Goal: Task Accomplishment & Management: Use online tool/utility

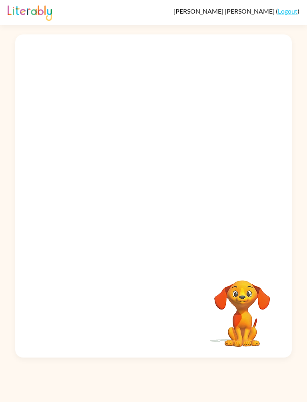
click at [194, 224] on div at bounding box center [153, 148] width 276 height 229
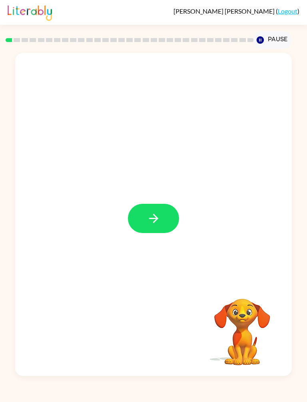
click at [150, 216] on icon "button" at bounding box center [154, 218] width 14 height 14
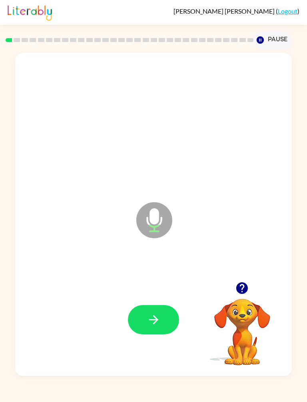
click at [152, 320] on icon "button" at bounding box center [153, 318] width 9 height 9
click at [147, 314] on icon "button" at bounding box center [154, 319] width 14 height 14
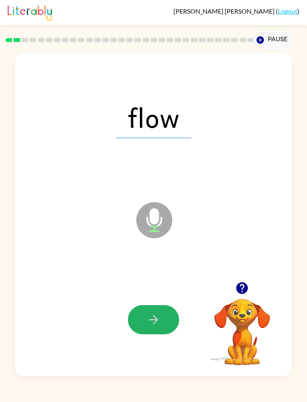
click at [148, 326] on icon "button" at bounding box center [154, 319] width 14 height 14
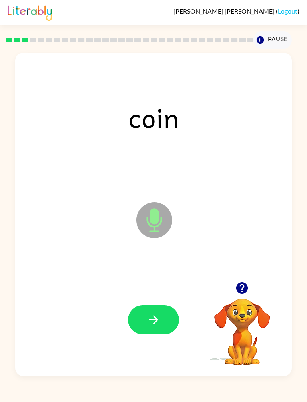
click at [148, 318] on icon "button" at bounding box center [154, 319] width 14 height 14
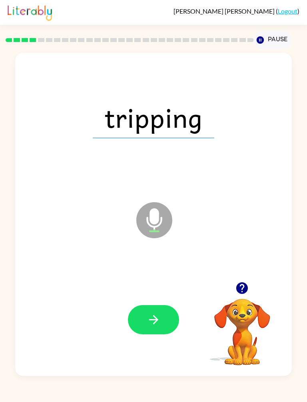
click at [148, 322] on icon "button" at bounding box center [154, 319] width 14 height 14
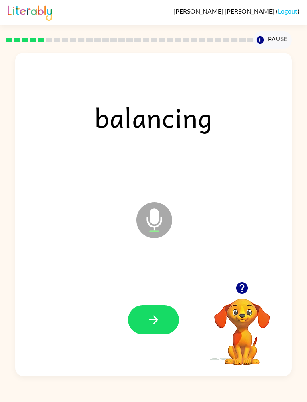
click at [144, 312] on button "button" at bounding box center [153, 319] width 51 height 29
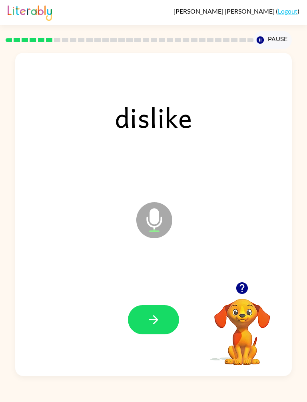
click at [143, 314] on button "button" at bounding box center [153, 319] width 51 height 29
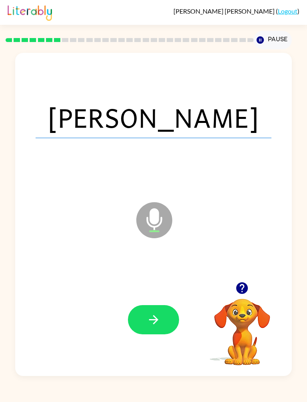
click at [144, 315] on button "button" at bounding box center [153, 319] width 51 height 29
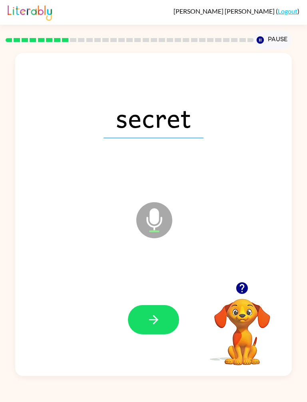
click at [148, 312] on button "button" at bounding box center [153, 319] width 51 height 29
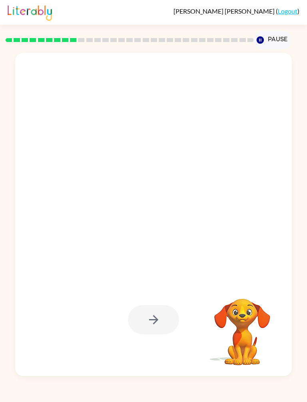
click at [276, 36] on button "Pause Pause" at bounding box center [273, 40] width 38 height 18
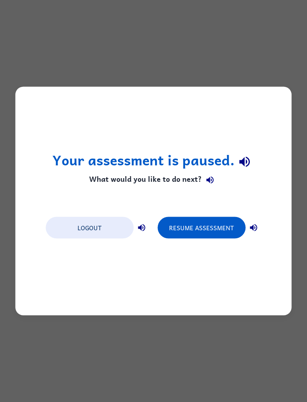
click at [208, 222] on button "Resume Assessment" at bounding box center [202, 228] width 88 height 22
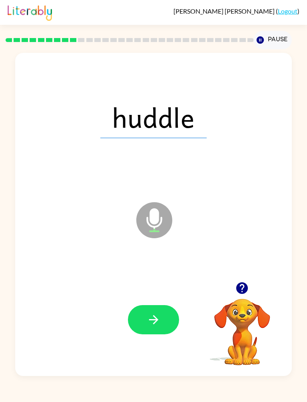
click at [158, 318] on icon "button" at bounding box center [154, 319] width 14 height 14
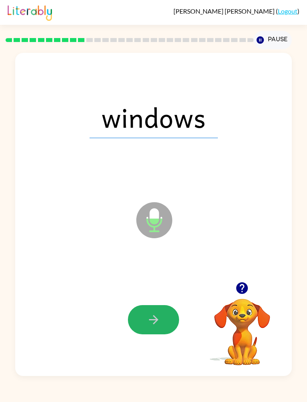
click at [143, 318] on button "button" at bounding box center [153, 319] width 51 height 29
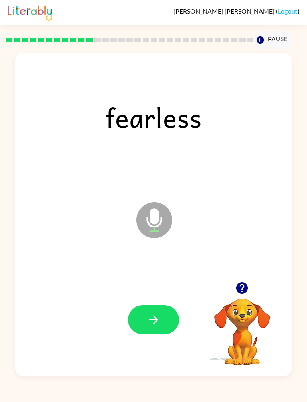
click at [154, 309] on button "button" at bounding box center [153, 319] width 51 height 29
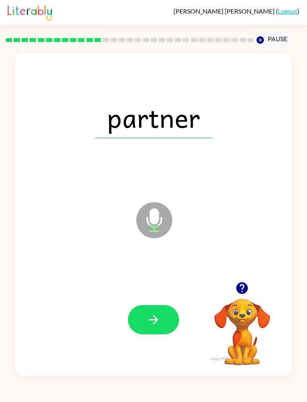
click at [162, 312] on button "button" at bounding box center [153, 319] width 51 height 29
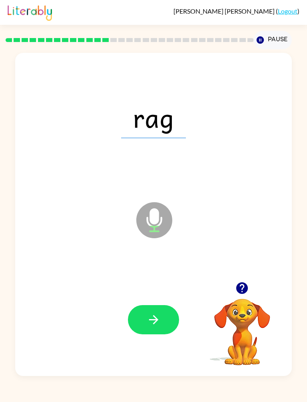
click at [161, 318] on button "button" at bounding box center [153, 319] width 51 height 29
click at [155, 314] on icon "button" at bounding box center [154, 319] width 14 height 14
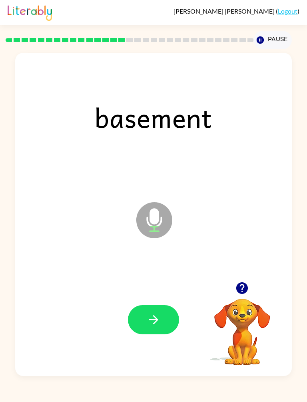
click at [156, 324] on icon "button" at bounding box center [154, 319] width 14 height 14
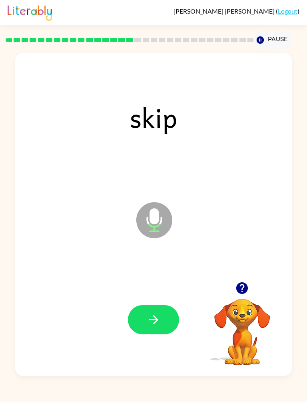
click at [166, 328] on button "button" at bounding box center [153, 319] width 51 height 29
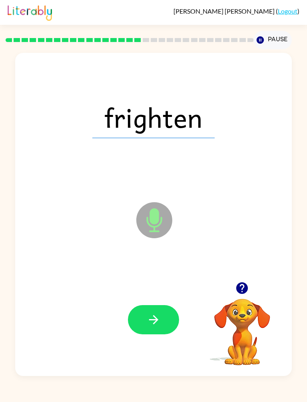
click at [153, 318] on icon "button" at bounding box center [154, 319] width 14 height 14
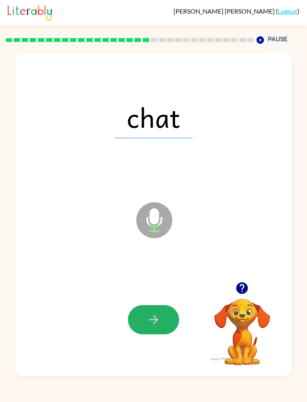
click at [153, 310] on button "button" at bounding box center [153, 319] width 51 height 29
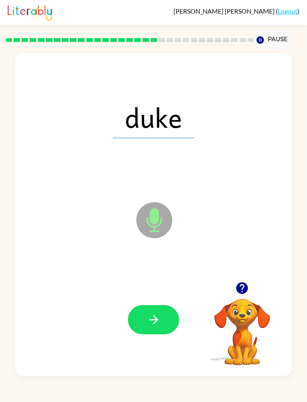
click at [139, 307] on button "button" at bounding box center [153, 319] width 51 height 29
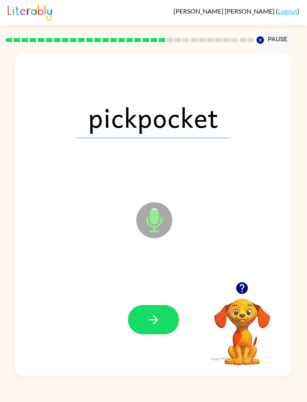
click at [144, 317] on button "button" at bounding box center [153, 319] width 51 height 29
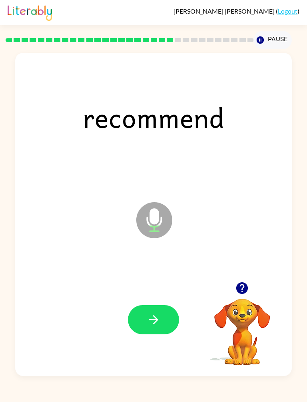
click at [144, 313] on button "button" at bounding box center [153, 319] width 51 height 29
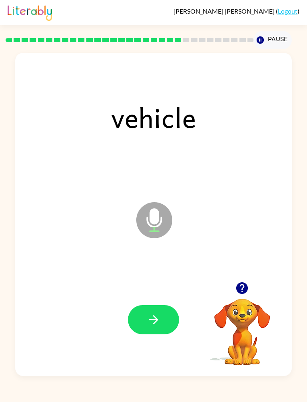
click at [139, 316] on button "button" at bounding box center [153, 319] width 51 height 29
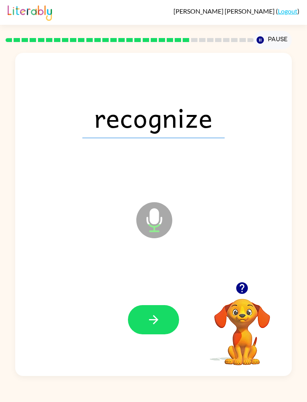
click at [148, 316] on icon "button" at bounding box center [154, 319] width 14 height 14
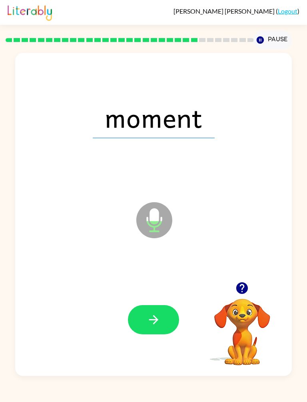
click at [146, 318] on button "button" at bounding box center [153, 319] width 51 height 29
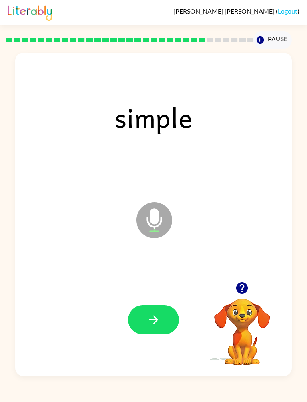
click at [141, 313] on button "button" at bounding box center [153, 319] width 51 height 29
click at [145, 322] on button "button" at bounding box center [153, 319] width 51 height 29
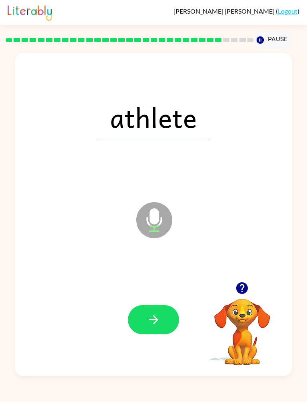
click at [140, 319] on button "button" at bounding box center [153, 319] width 51 height 29
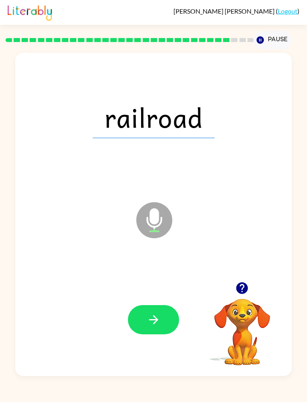
click at [140, 316] on button "button" at bounding box center [153, 319] width 51 height 29
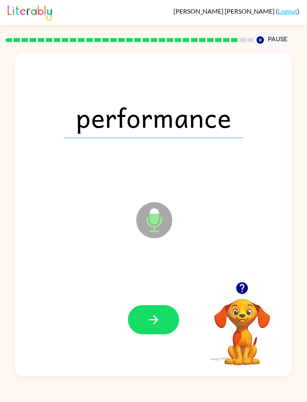
click at [141, 325] on button "button" at bounding box center [153, 319] width 51 height 29
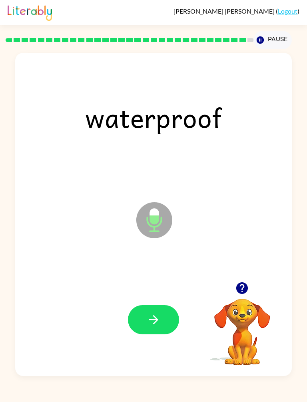
click at [139, 318] on button "button" at bounding box center [153, 319] width 51 height 29
